Goal: Ask a question: Seek information or help from site administrators or community

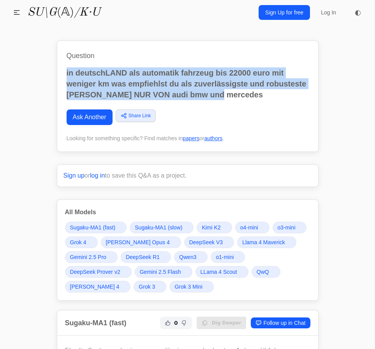
drag, startPoint x: 217, startPoint y: 96, endPoint x: 63, endPoint y: 70, distance: 156.4
click at [63, 70] on div "Question in deutschLAND als automatik fahrzeug bis 22000 euro mit weniger km wa…" at bounding box center [188, 96] width 262 height 111
copy p "in deutschLAND als automatik fahrzeug bis 22000 euro mit weniger km was empfieh…"
click at [224, 81] on p "in deutschLAND als automatik fahrzeug bis 22000 euro mit weniger km was empfieh…" at bounding box center [188, 83] width 242 height 33
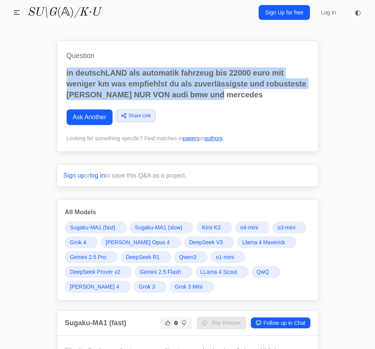
drag, startPoint x: 142, startPoint y: 85, endPoint x: 65, endPoint y: 72, distance: 78.1
click at [65, 72] on div "Question in deutschLAND als automatik fahrzeug bis 22000 euro mit weniger km wa…" at bounding box center [188, 96] width 262 height 111
copy p "in deutschLAND als automatik fahrzeug bis 22000 euro mit weniger km was empfieh…"
click at [90, 120] on link "Ask Another" at bounding box center [90, 117] width 46 height 16
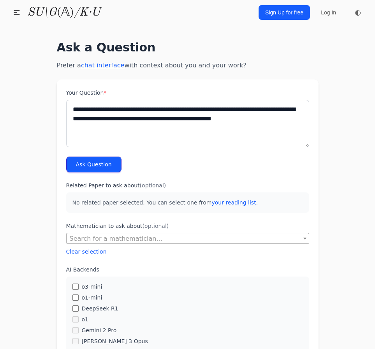
click at [125, 122] on textarea "**********" at bounding box center [187, 124] width 243 height 48
drag, startPoint x: 248, startPoint y: 121, endPoint x: 106, endPoint y: 126, distance: 142.2
click at [106, 126] on textarea "**********" at bounding box center [187, 124] width 243 height 48
type textarea "**********"
click at [79, 167] on button "Ask Question" at bounding box center [93, 165] width 55 height 16
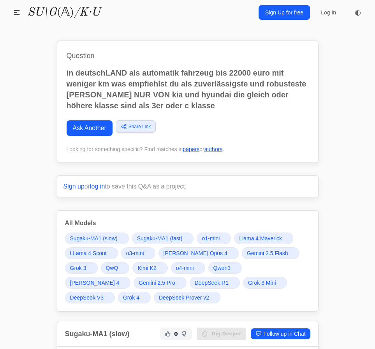
drag, startPoint x: 183, startPoint y: 96, endPoint x: 178, endPoint y: 102, distance: 8.0
click at [182, 97] on p "in deutschLAND als automatik fahrzeug bis 22000 euro mit weniger km was empfieh…" at bounding box center [188, 89] width 242 height 44
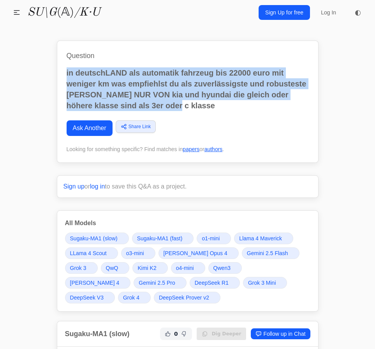
drag, startPoint x: 173, startPoint y: 107, endPoint x: 62, endPoint y: 71, distance: 116.4
click at [62, 71] on div "Question in deutschLAND als automatik fahrzeug bis 22000 euro mit weniger km wa…" at bounding box center [188, 102] width 262 height 122
click at [186, 109] on p "in deutschLAND als automatik fahrzeug bis 22000 euro mit weniger km was empfieh…" at bounding box center [188, 89] width 242 height 44
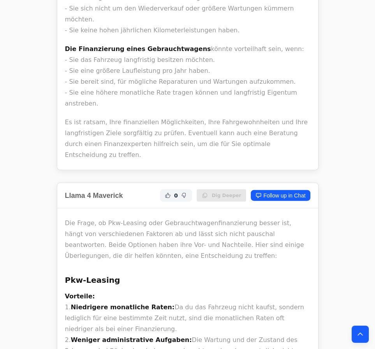
scroll to position [14898, 0]
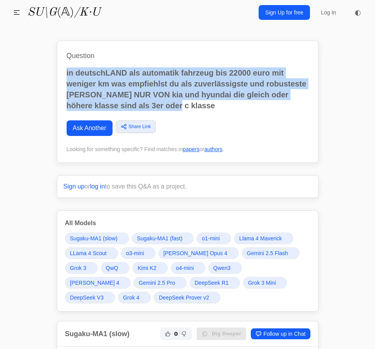
click at [96, 129] on link "Ask Another" at bounding box center [90, 128] width 46 height 16
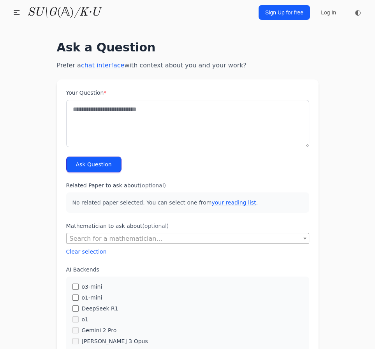
click at [103, 118] on textarea "Your Question *" at bounding box center [187, 124] width 243 height 48
click at [321, 53] on div "**********" at bounding box center [188, 347] width 280 height 632
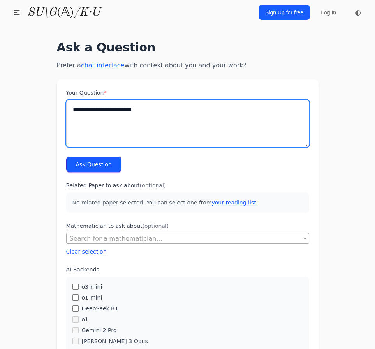
click at [187, 100] on textarea "**********" at bounding box center [187, 124] width 243 height 48
click at [164, 116] on textarea "**********" at bounding box center [187, 124] width 243 height 48
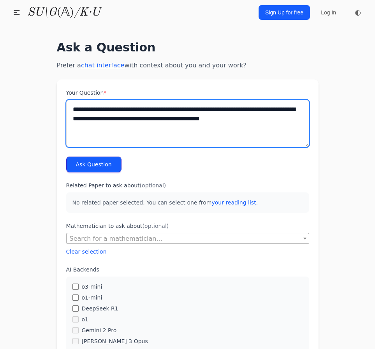
type textarea "**********"
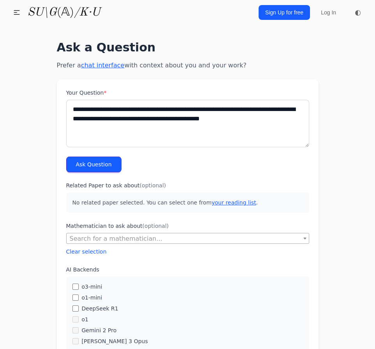
click at [91, 159] on button "Ask Question" at bounding box center [93, 165] width 55 height 16
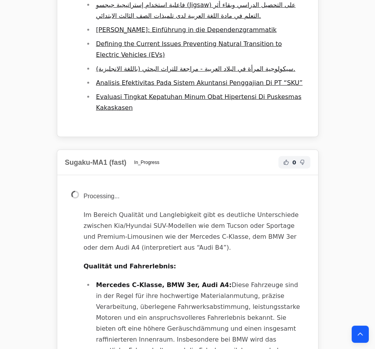
scroll to position [2656, 0]
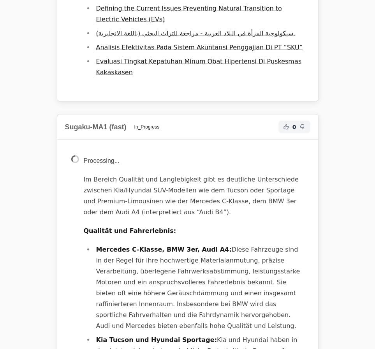
drag, startPoint x: 203, startPoint y: 184, endPoint x: 210, endPoint y: 203, distance: 20.4
drag, startPoint x: 210, startPoint y: 203, endPoint x: 172, endPoint y: 134, distance: 78.4
click at [172, 244] on li "Mercedes C-Klasse, BMW 3er, Audi A4: Diese Fahrzeuge sind in der Regel für ihre…" at bounding box center [199, 287] width 210 height 87
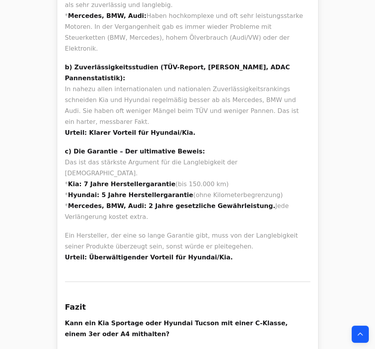
scroll to position [11507, 0]
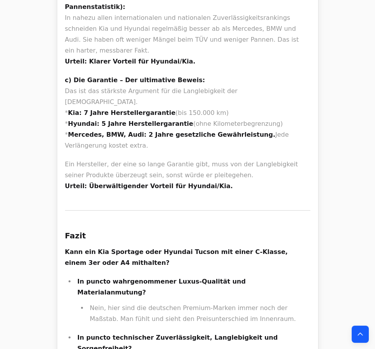
drag, startPoint x: 161, startPoint y: 136, endPoint x: 164, endPoint y: 148, distance: 12.4
drag, startPoint x: 186, startPoint y: 121, endPoint x: 197, endPoint y: 204, distance: 83.7
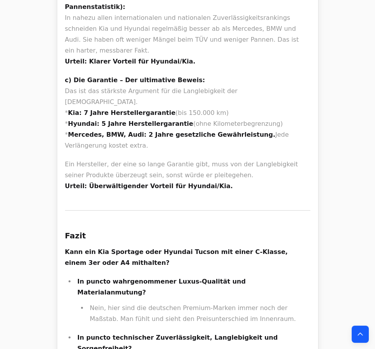
drag, startPoint x: 194, startPoint y: 120, endPoint x: 192, endPoint y: 109, distance: 11.0
drag, startPoint x: 179, startPoint y: 62, endPoint x: 190, endPoint y: 251, distance: 190.0
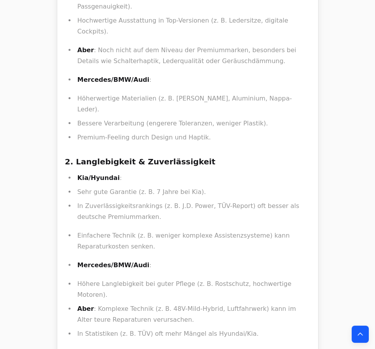
scroll to position [14649, 0]
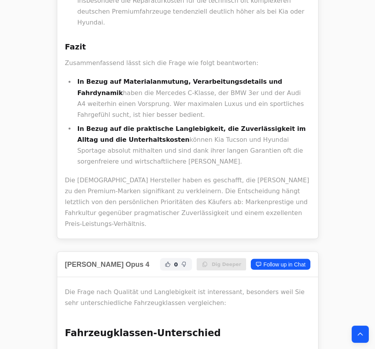
scroll to position [1938, 0]
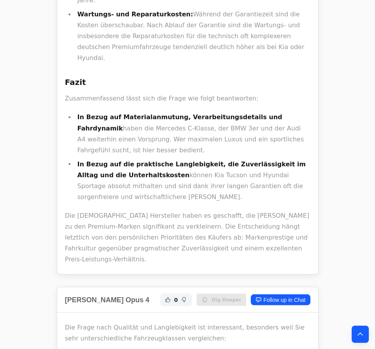
drag, startPoint x: 79, startPoint y: 182, endPoint x: 163, endPoint y: 182, distance: 84.1
copy strong "Mercedes C/BMW 3er/Audi A4"
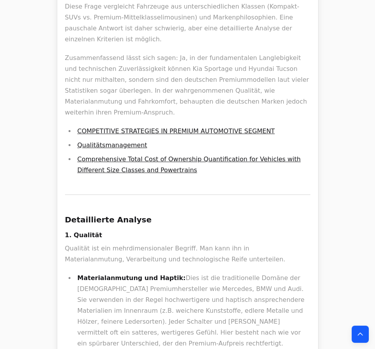
scroll to position [0, 0]
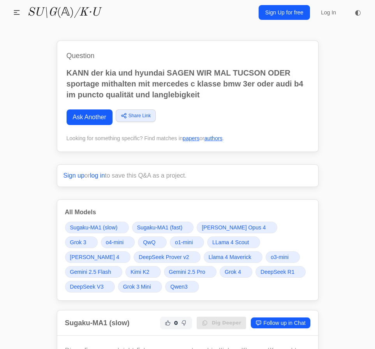
click at [84, 117] on link "Ask Another" at bounding box center [90, 117] width 46 height 16
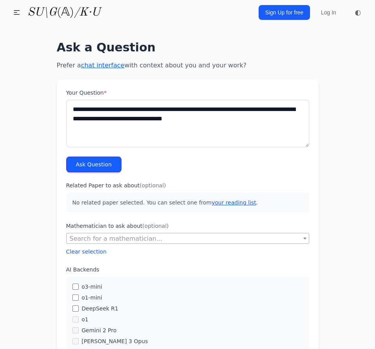
type textarea "**********"
click at [99, 166] on button "Ask Question" at bounding box center [93, 165] width 55 height 16
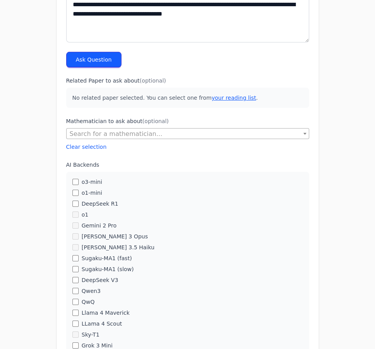
scroll to position [106, 0]
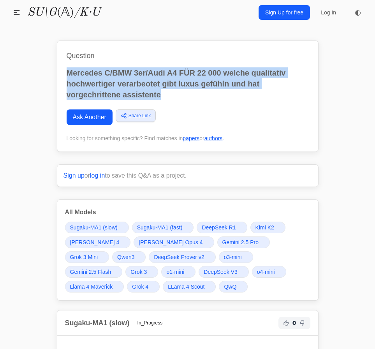
drag, startPoint x: 169, startPoint y: 95, endPoint x: 58, endPoint y: 71, distance: 113.2
click at [58, 71] on div "Question Mercedes C/BMW 3er/Audi A4 FÜR 22 000 welche qualitativ hochwertiger v…" at bounding box center [188, 96] width 262 height 111
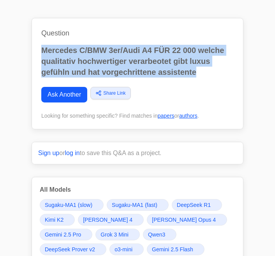
scroll to position [26, 0]
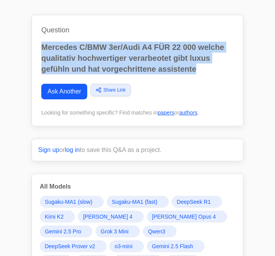
click at [67, 97] on link "Ask Another" at bounding box center [64, 92] width 46 height 16
click at [67, 93] on link "Ask Another" at bounding box center [64, 92] width 46 height 16
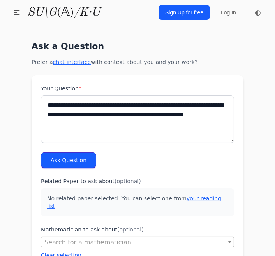
click at [100, 121] on textarea "**********" at bounding box center [137, 119] width 193 height 48
click at [136, 128] on textarea "**********" at bounding box center [137, 119] width 193 height 48
click at [169, 106] on textarea "**********" at bounding box center [137, 119] width 193 height 48
click at [163, 106] on textarea "**********" at bounding box center [137, 119] width 193 height 48
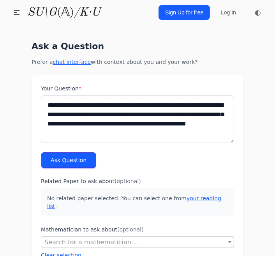
type textarea "**********"
click at [63, 165] on button "Ask Question" at bounding box center [68, 160] width 55 height 16
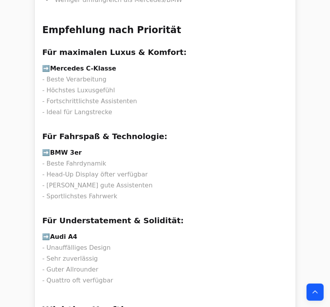
scroll to position [5671, 0]
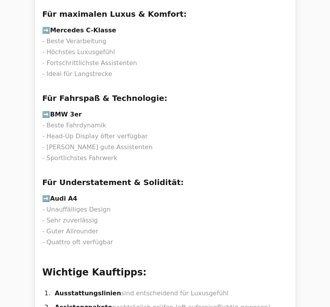
drag, startPoint x: 124, startPoint y: 139, endPoint x: 71, endPoint y: 23, distance: 126.7
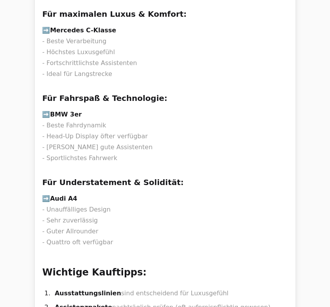
scroll to position [5671, 0]
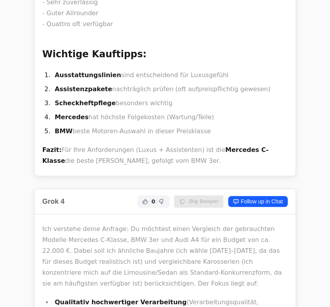
scroll to position [5827, 0]
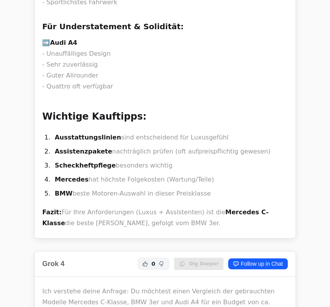
drag, startPoint x: 75, startPoint y: 72, endPoint x: 108, endPoint y: 121, distance: 59.5
drag, startPoint x: 108, startPoint y: 121, endPoint x: 145, endPoint y: 160, distance: 54.0
drag, startPoint x: 149, startPoint y: 164, endPoint x: 112, endPoint y: 92, distance: 80.1
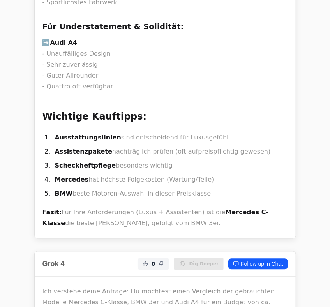
drag, startPoint x: 90, startPoint y: 72, endPoint x: 119, endPoint y: 174, distance: 106.3
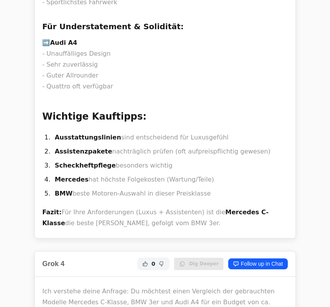
drag, startPoint x: 153, startPoint y: 225, endPoint x: 132, endPoint y: 93, distance: 133.7
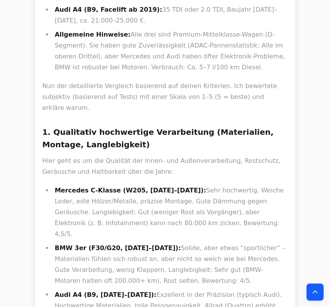
scroll to position [6481, 0]
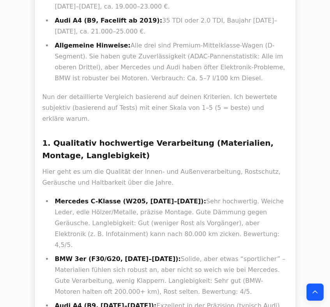
drag, startPoint x: 131, startPoint y: 144, endPoint x: 142, endPoint y: 154, distance: 15.4
drag, startPoint x: 93, startPoint y: 135, endPoint x: 184, endPoint y: 185, distance: 104.2
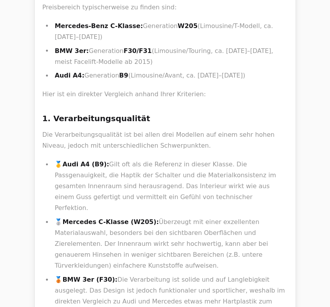
scroll to position [0, 0]
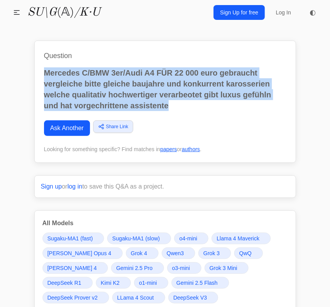
drag, startPoint x: 170, startPoint y: 103, endPoint x: 21, endPoint y: 65, distance: 153.5
copy p "Mercedes C/BMW 3er/Audi A4 FÜR 22 000 euro gebraucht vergleiche bitte gleiche b…"
click at [80, 127] on link "Ask Another" at bounding box center [67, 128] width 46 height 16
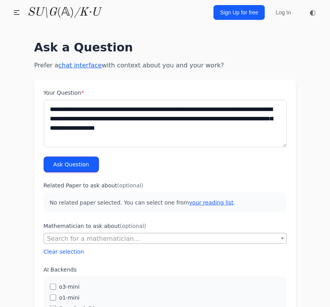
click at [125, 122] on textarea "**********" at bounding box center [165, 124] width 243 height 48
drag, startPoint x: 205, startPoint y: 127, endPoint x: 174, endPoint y: 119, distance: 31.4
click at [174, 119] on textarea "**********" at bounding box center [165, 124] width 243 height 48
type textarea "**********"
click at [53, 162] on button "Ask Question" at bounding box center [71, 165] width 55 height 16
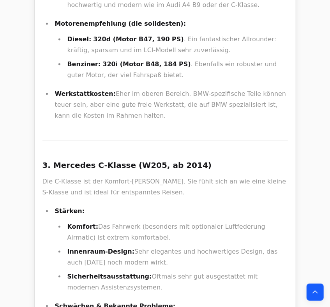
scroll to position [18860, 0]
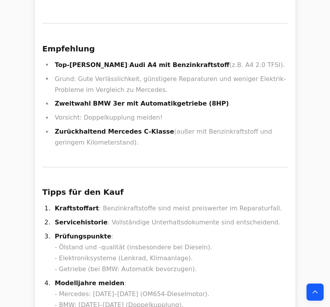
scroll to position [5867, 0]
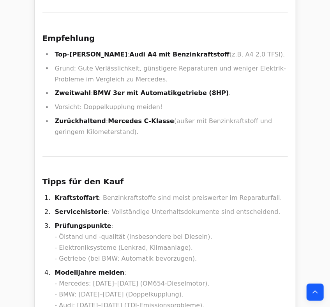
drag, startPoint x: 245, startPoint y: 141, endPoint x: 254, endPoint y: 139, distance: 9.9
drag, startPoint x: 247, startPoint y: 141, endPoint x: 253, endPoint y: 141, distance: 5.9
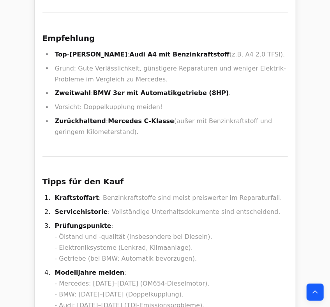
copy li "B8"
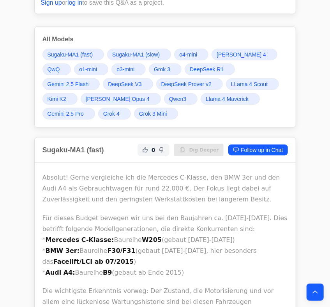
scroll to position [218, 0]
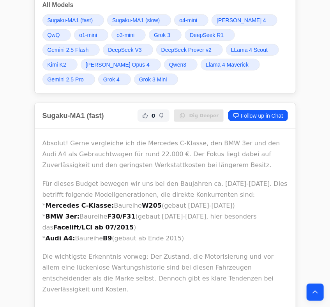
click at [139, 198] on p "Für dieses Budget bewegen wir uns bei den Baujahren ca. [DATE]-[DATE]. Dies bet…" at bounding box center [164, 210] width 245 height 65
copy p "W205"
drag, startPoint x: 106, startPoint y: 236, endPoint x: 98, endPoint y: 236, distance: 8.2
click at [98, 236] on p "Für dieses Budget bewegen wir uns bei den Baujahren ca. [DATE]-[DATE]. Dies bet…" at bounding box center [164, 210] width 245 height 65
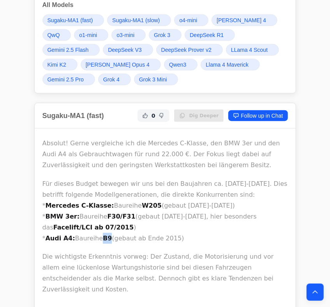
copy strong "B9"
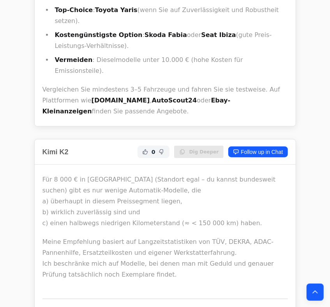
scroll to position [10950, 0]
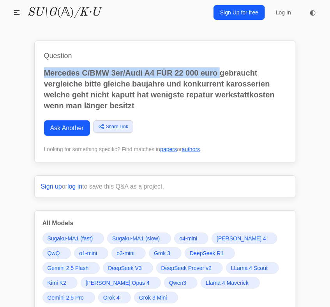
drag, startPoint x: 44, startPoint y: 73, endPoint x: 219, endPoint y: 65, distance: 175.0
click at [219, 65] on div "Question Mercedes C/BMW 3er/Audi A4 FÜR 22 000 euro gebraucht vergleiche bitte …" at bounding box center [165, 102] width 262 height 122
copy p "Mercedes C/BMW 3er/Audi A4 FÜR 22 000 euro"
click at [67, 130] on link "Ask Another" at bounding box center [67, 128] width 46 height 16
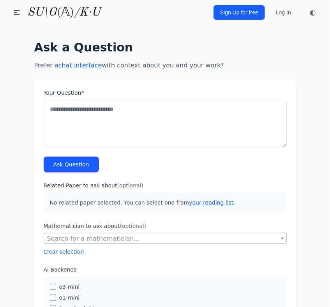
click at [125, 113] on textarea "Your Question *" at bounding box center [165, 124] width 243 height 48
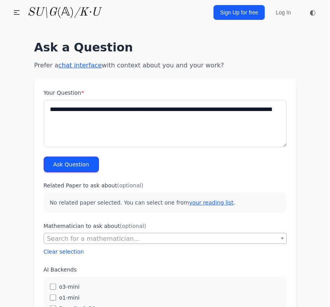
type textarea "**********"
click at [84, 164] on button "Ask Question" at bounding box center [71, 165] width 55 height 16
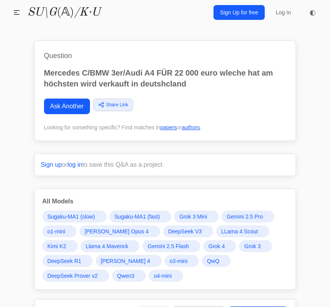
click at [206, 83] on p "Mercedes C/BMW 3er/Audi A4 FÜR 22 000 euro wleche hat am höchsten wird verkauft…" at bounding box center [165, 78] width 242 height 22
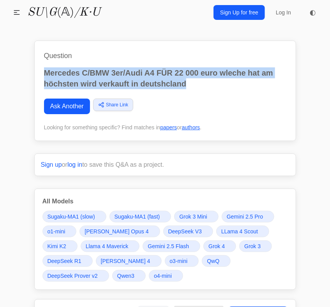
drag, startPoint x: 199, startPoint y: 86, endPoint x: 34, endPoint y: 76, distance: 164.7
click at [34, 76] on div "Question Mercedes C/BMW 3er/Audi A4 FÜR 22 000 euro wleche hat am höchsten wird…" at bounding box center [165, 91] width 262 height 100
copy p "Mercedes C/BMW 3er/Audi A4 FÜR 22 000 euro wleche hat am höchsten wird verkauft…"
click at [66, 104] on link "Ask Another" at bounding box center [67, 107] width 46 height 16
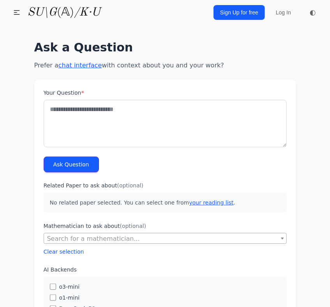
click at [71, 117] on textarea "Your Question *" at bounding box center [165, 124] width 243 height 48
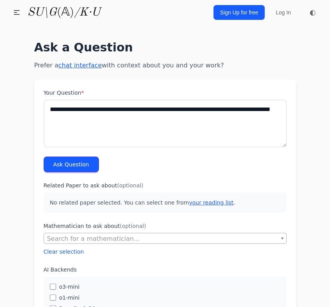
drag, startPoint x: 178, startPoint y: 115, endPoint x: 203, endPoint y: 109, distance: 26.5
click at [203, 109] on textarea "**********" at bounding box center [165, 124] width 243 height 48
type textarea "**********"
click at [83, 163] on button "Ask Question" at bounding box center [71, 165] width 55 height 16
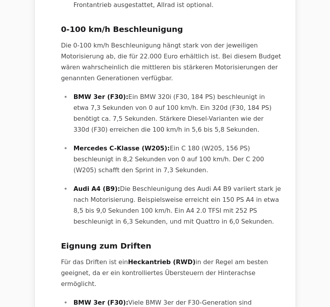
scroll to position [966, 0]
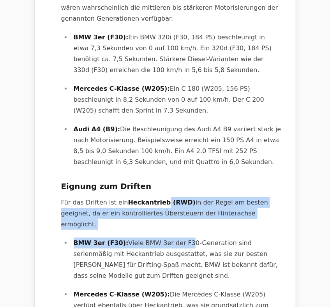
drag, startPoint x: 167, startPoint y: 112, endPoint x: 176, endPoint y: 130, distance: 19.9
click at [176, 238] on p "BMW 3er (F30): Viele BMW 3er der F30-Generation sind serienmäßig mit Heckantrie…" at bounding box center [178, 260] width 208 height 44
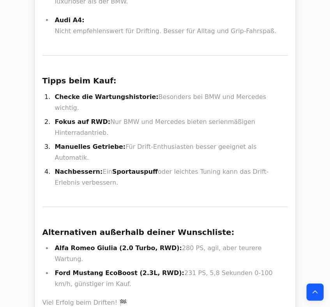
scroll to position [7634, 0]
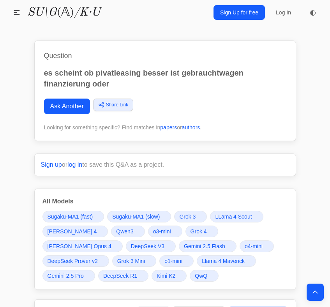
scroll to position [14898, 0]
